Goal: Check status: Check status

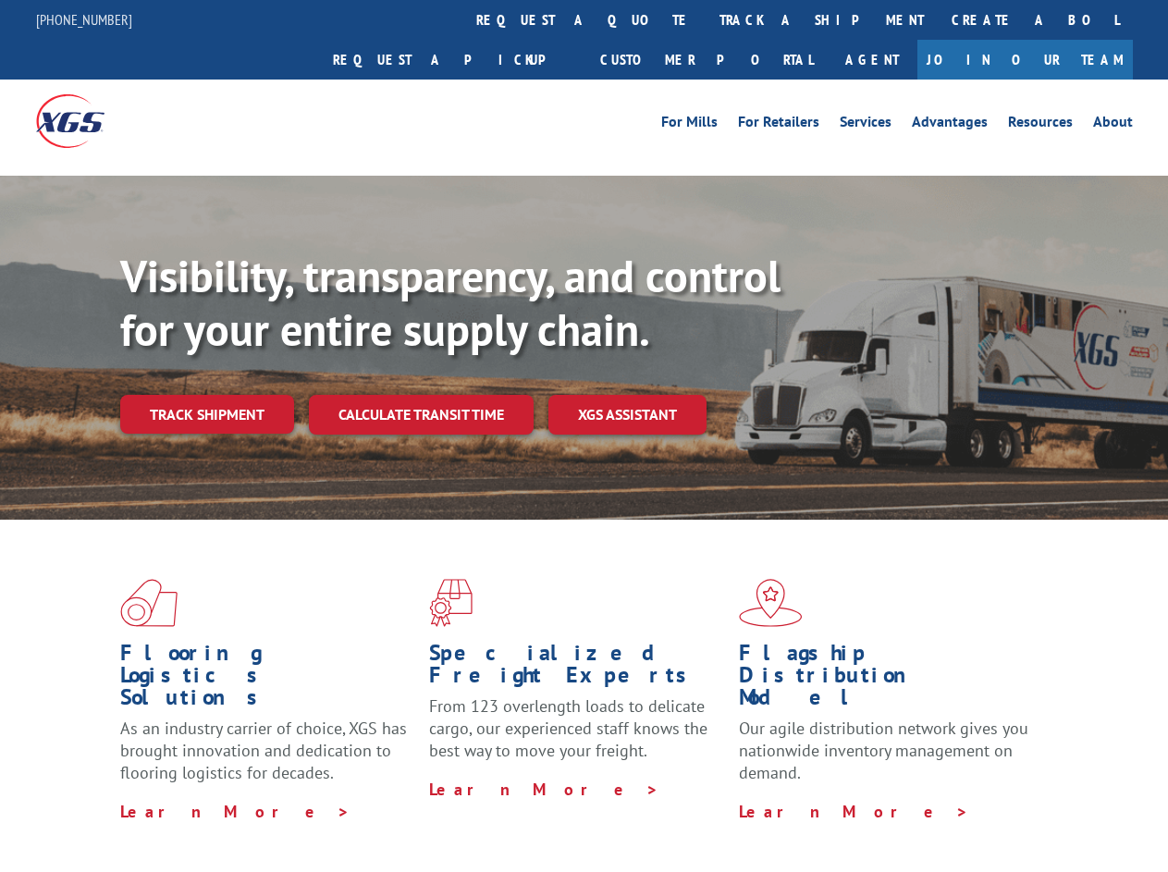
click at [583, 436] on div "Visibility, transparency, and control for your entire supply chain. Track shipm…" at bounding box center [644, 379] width 1048 height 258
click at [706, 19] on link "track a shipment" at bounding box center [822, 20] width 232 height 40
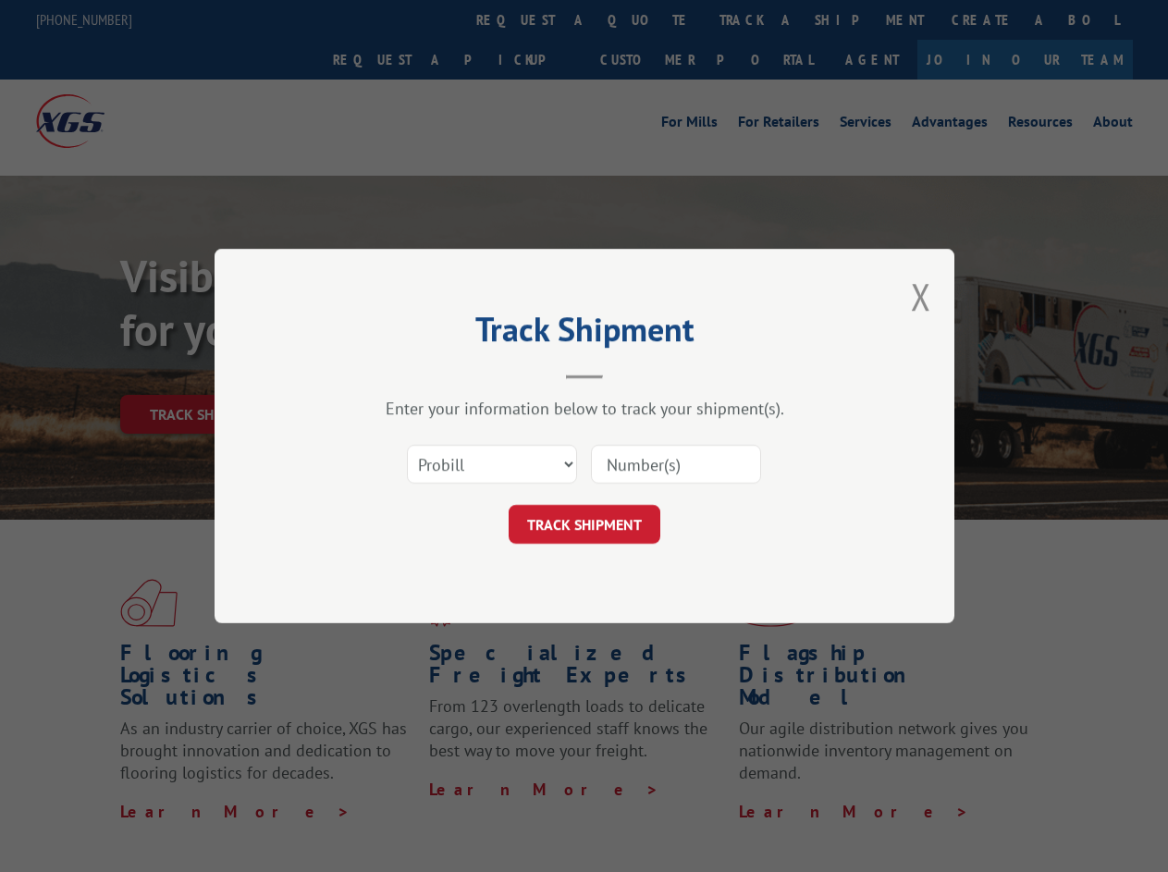
click at [645, 19] on div "Track Shipment Enter your information below to track your shipment(s). Select c…" at bounding box center [584, 436] width 1168 height 872
click at [761, 19] on div "Track Shipment Enter your information below to track your shipment(s). Select c…" at bounding box center [584, 436] width 1168 height 872
click at [206, 374] on div "Track Shipment Enter your information below to track your shipment(s). Select c…" at bounding box center [584, 436] width 1168 height 872
click at [420, 374] on header "Track Shipment" at bounding box center [584, 347] width 555 height 63
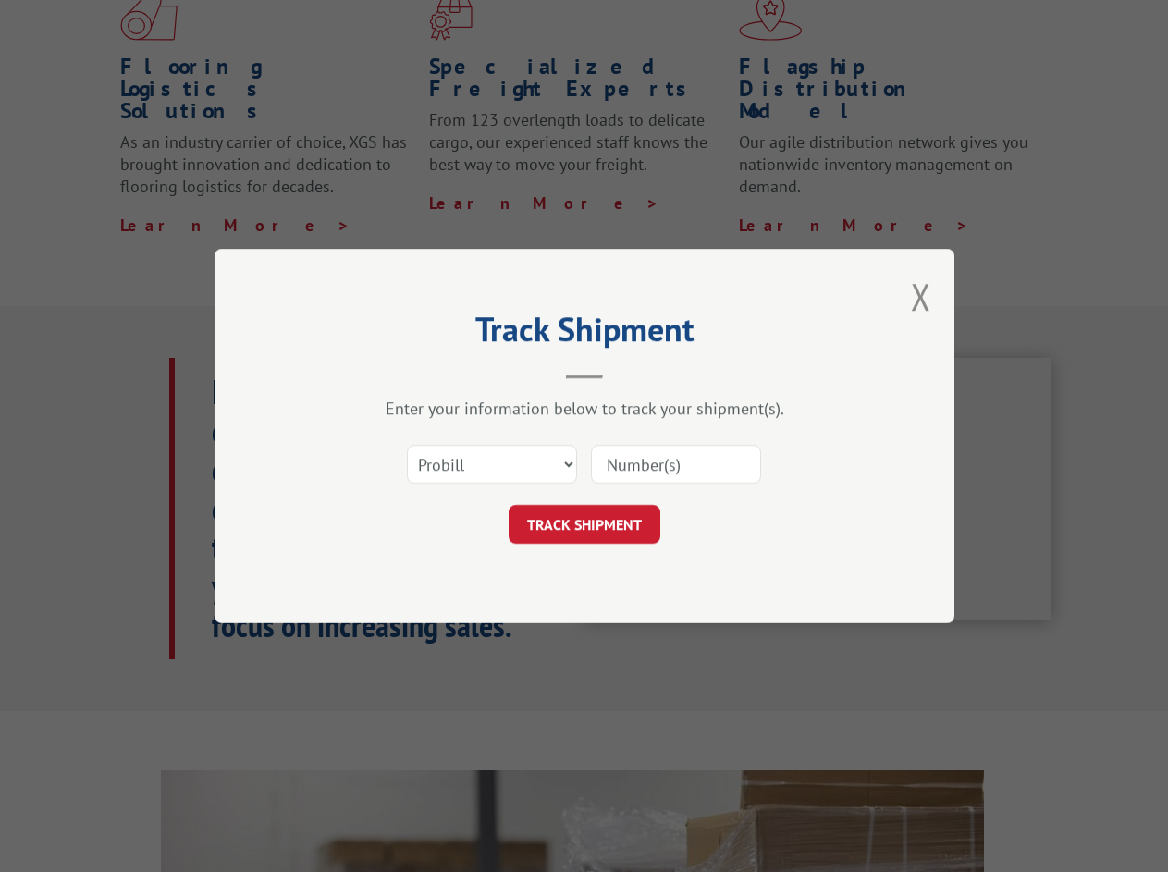
click at [628, 374] on header "Track Shipment" at bounding box center [584, 347] width 555 height 63
